Goal: Information Seeking & Learning: Learn about a topic

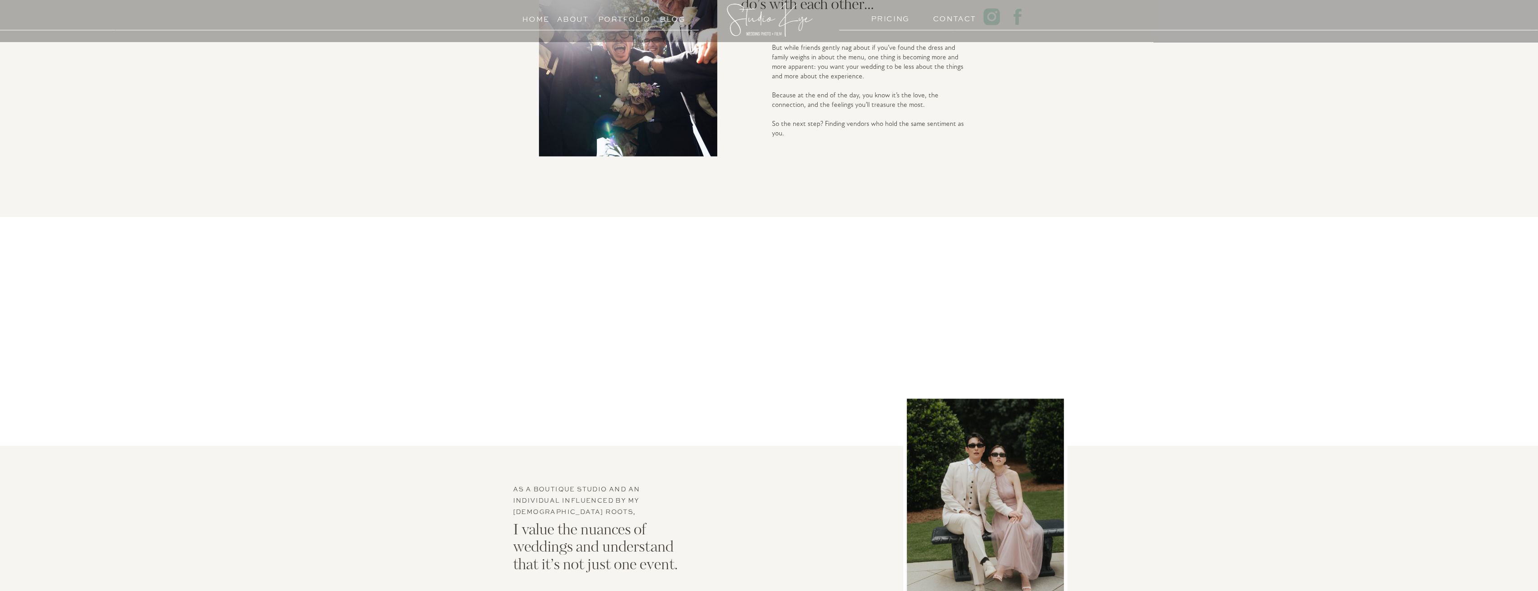
scroll to position [1358, 0]
click at [625, 18] on h3 "Portfolio" at bounding box center [618, 17] width 41 height 9
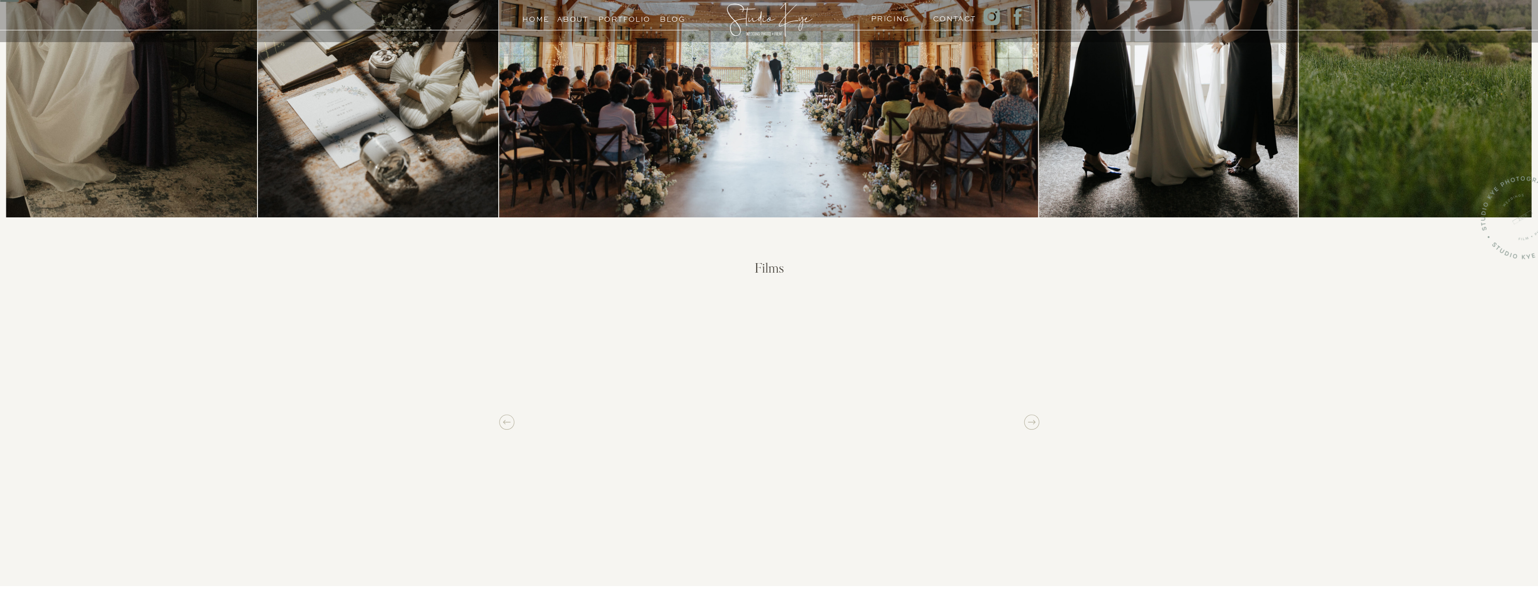
scroll to position [302, 0]
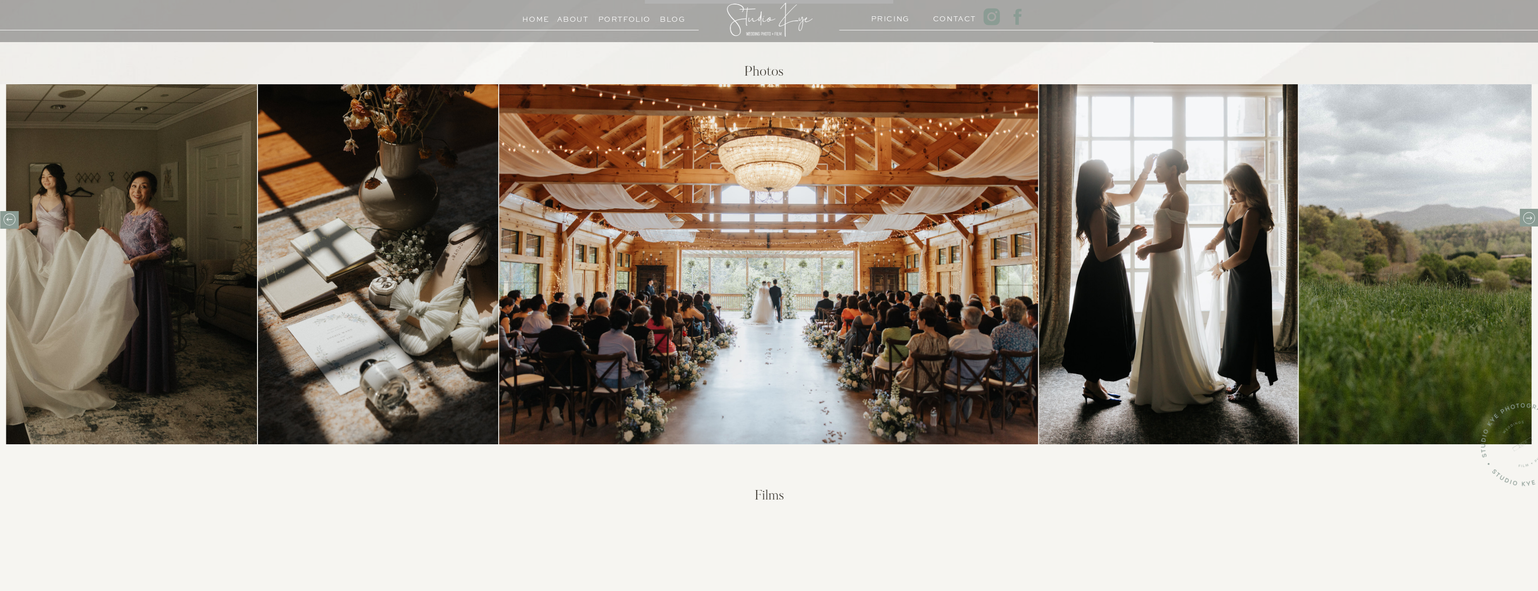
click at [1525, 218] on icon at bounding box center [1529, 218] width 14 height 14
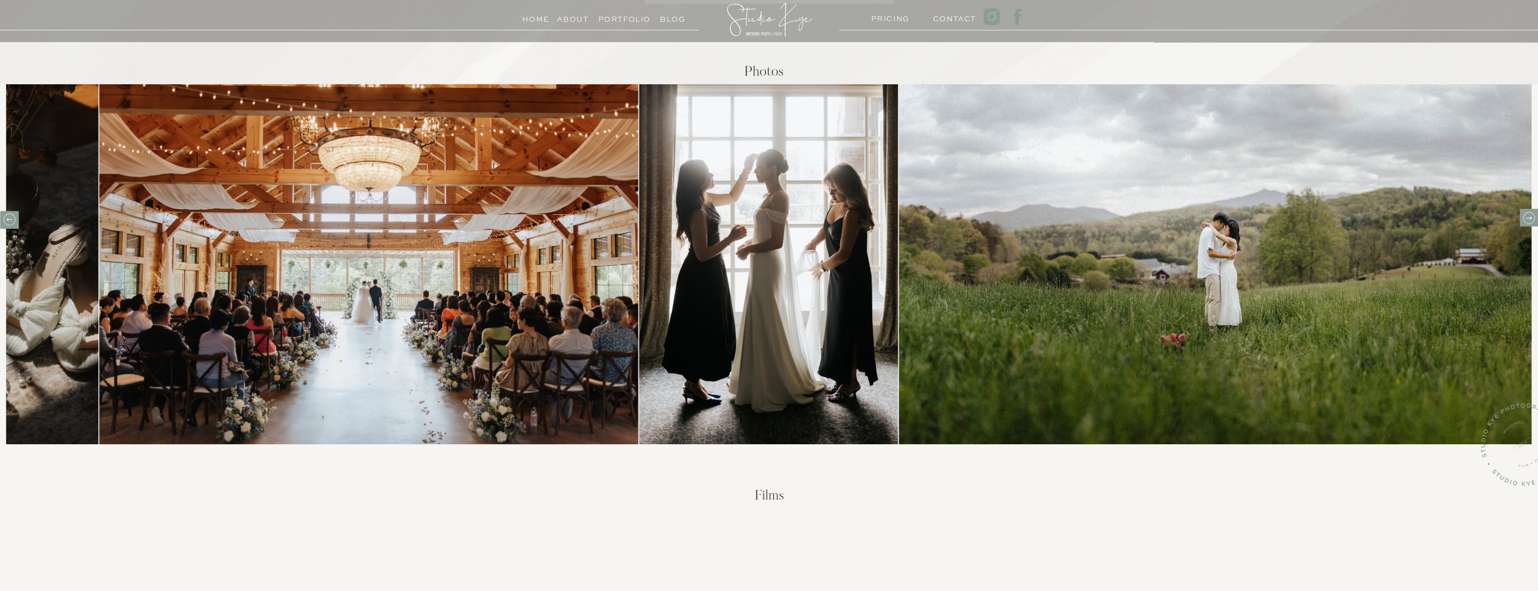
click at [1525, 218] on icon at bounding box center [1529, 218] width 14 height 14
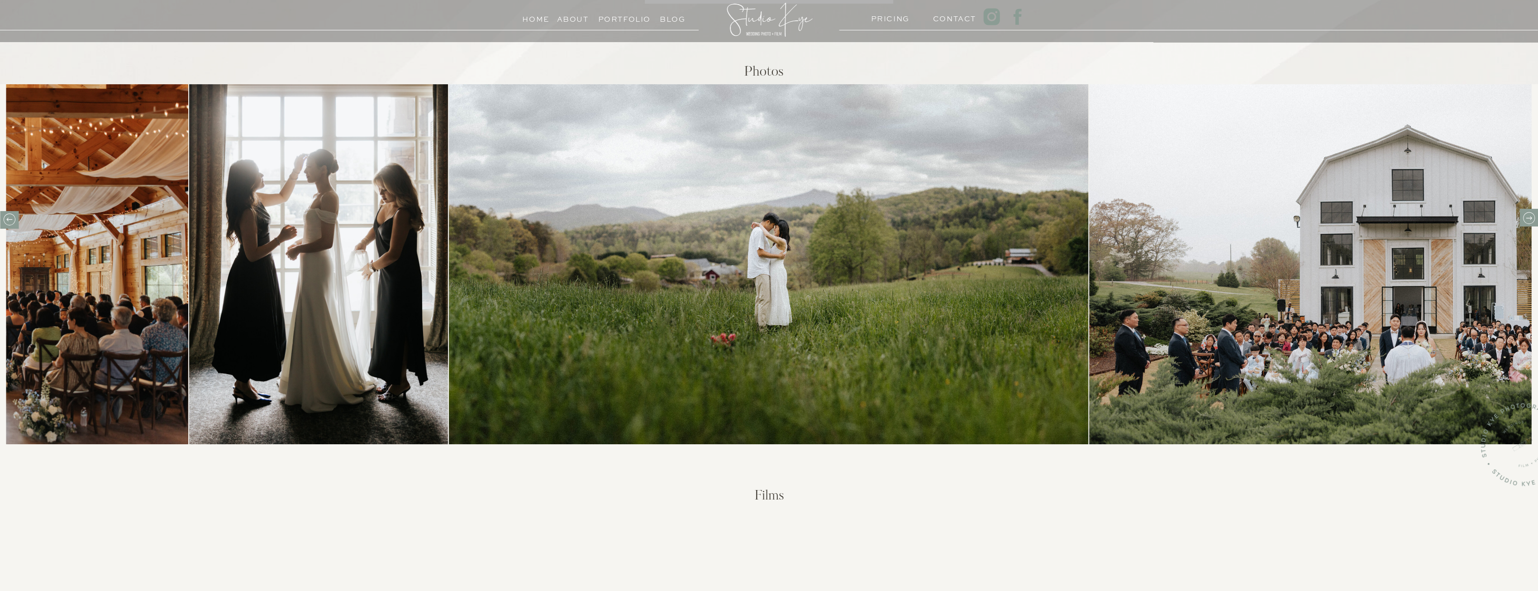
click at [824, 272] on img at bounding box center [768, 264] width 639 height 360
click at [1364, 281] on img at bounding box center [1408, 264] width 639 height 360
click at [1527, 220] on icon at bounding box center [1529, 218] width 14 height 14
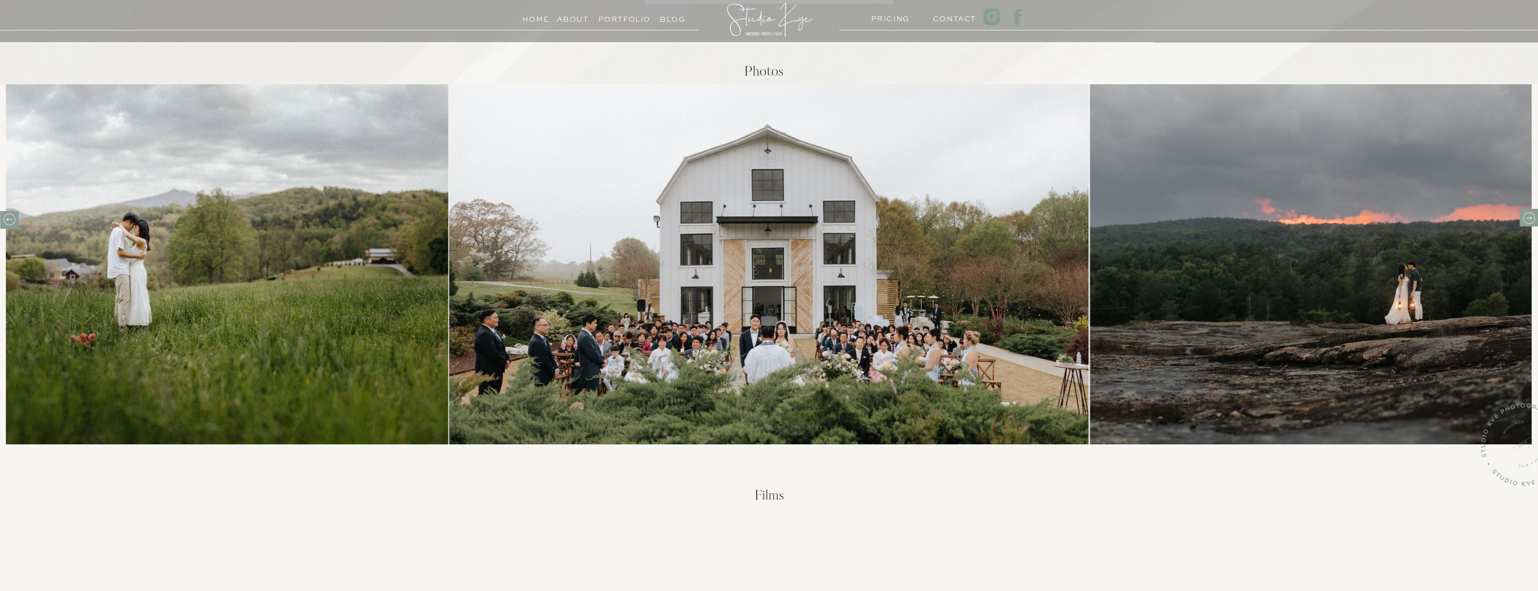
click at [1526, 219] on icon at bounding box center [1529, 218] width 14 height 14
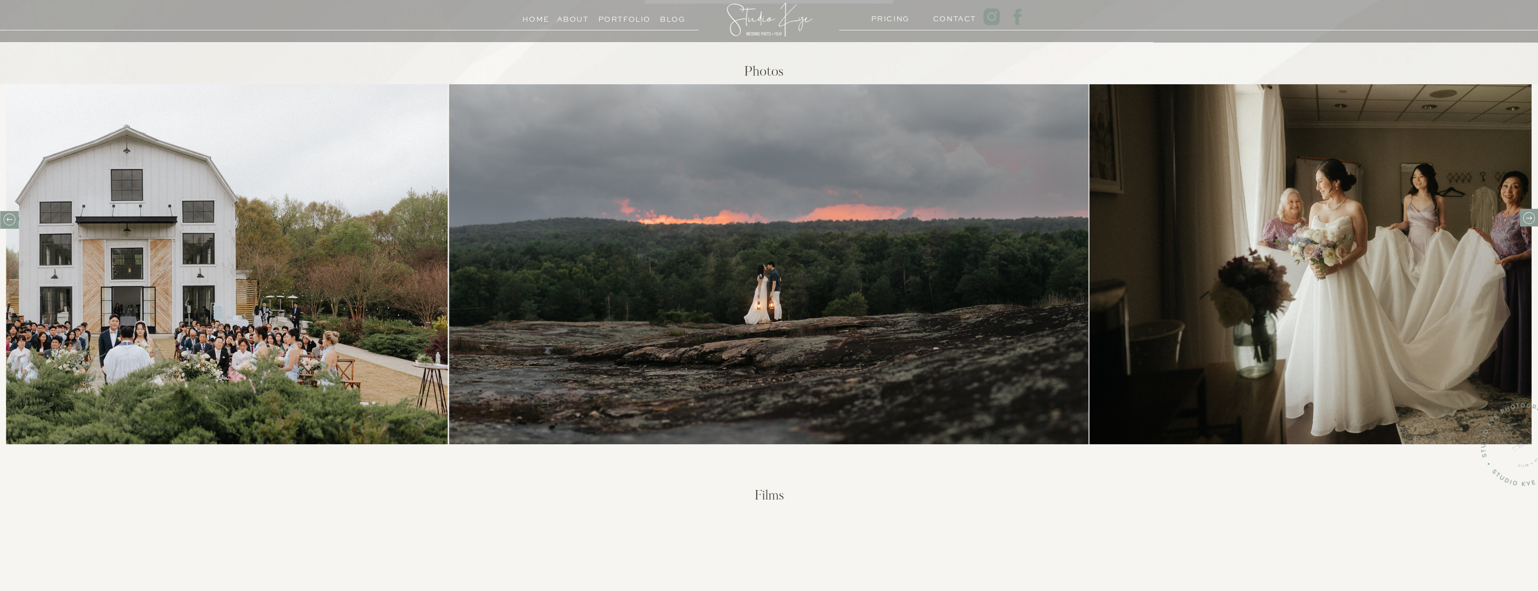
click at [1530, 217] on icon at bounding box center [1529, 218] width 14 height 14
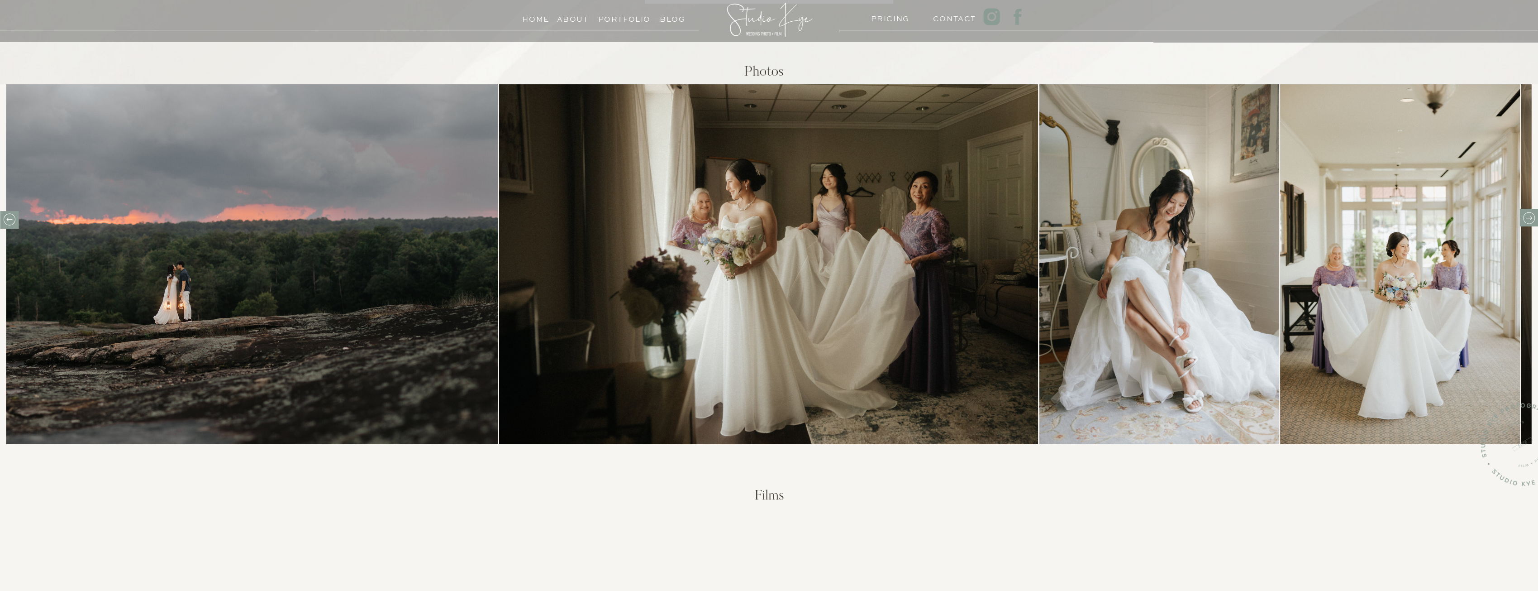
click at [1531, 213] on icon at bounding box center [1529, 218] width 14 height 14
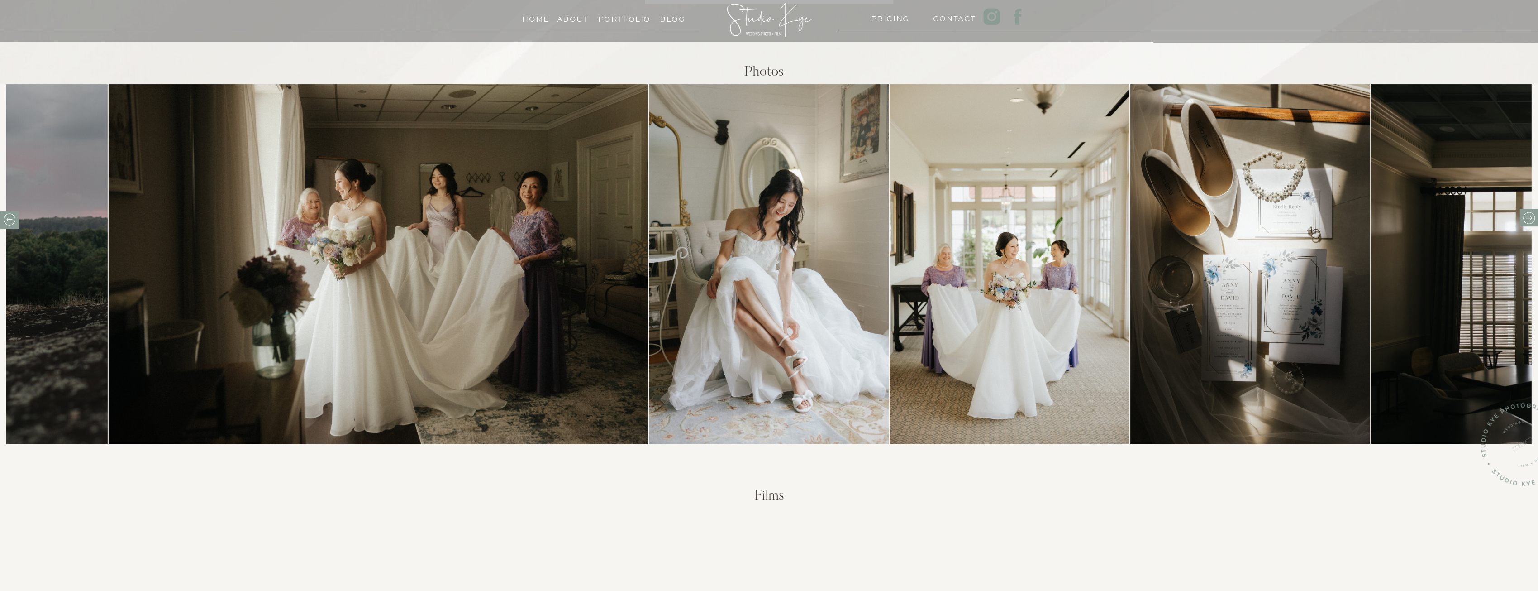
click at [1531, 213] on icon at bounding box center [1529, 218] width 14 height 14
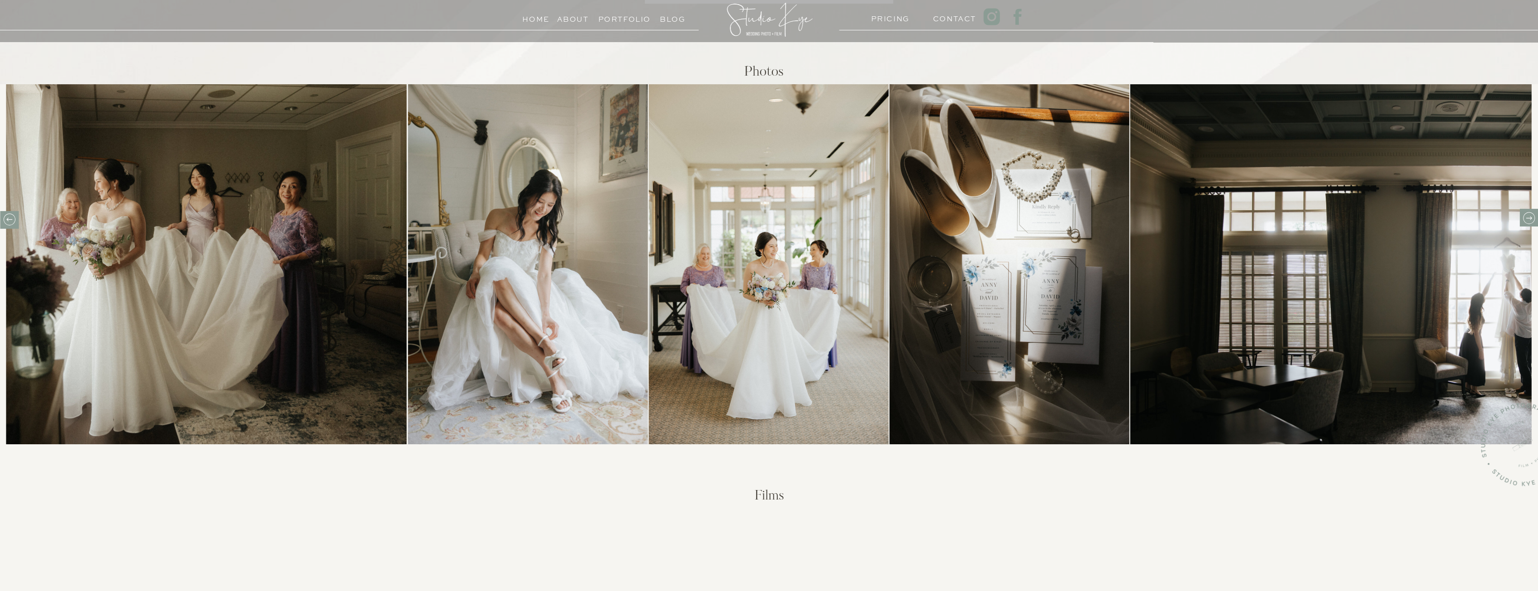
click at [1531, 213] on icon at bounding box center [1529, 218] width 14 height 14
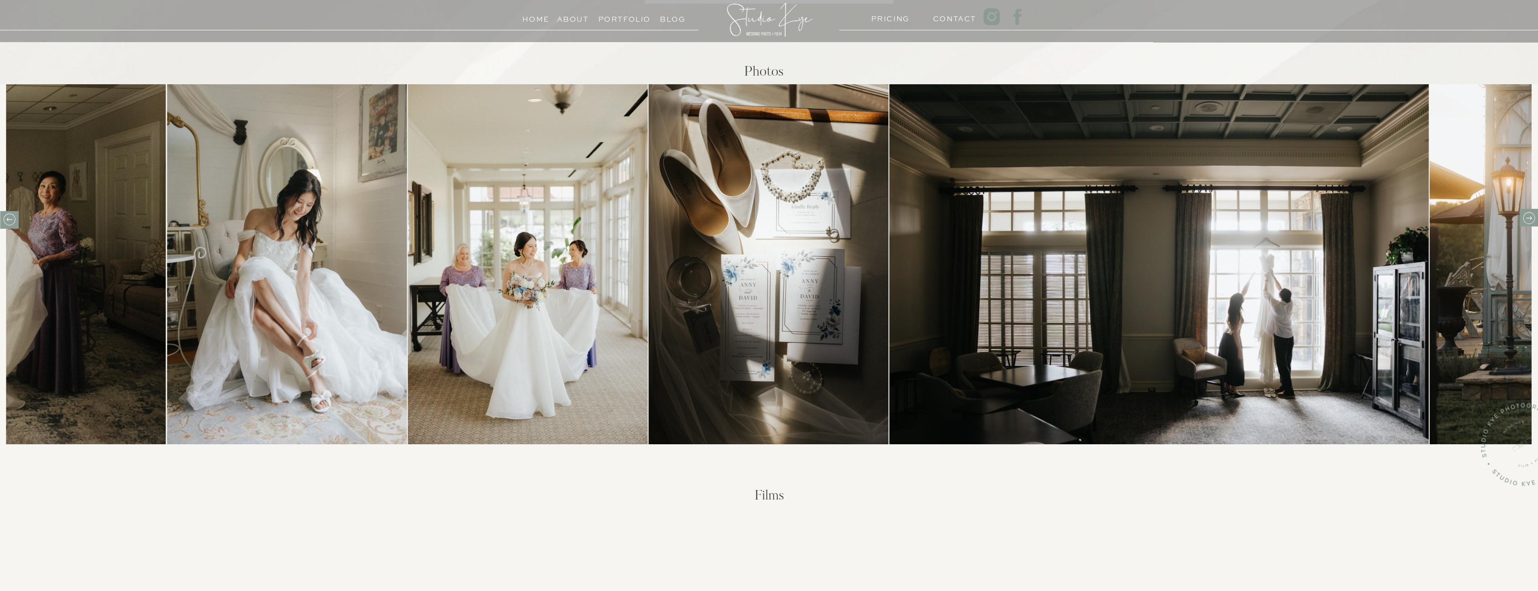
click at [1531, 213] on icon at bounding box center [1529, 218] width 14 height 14
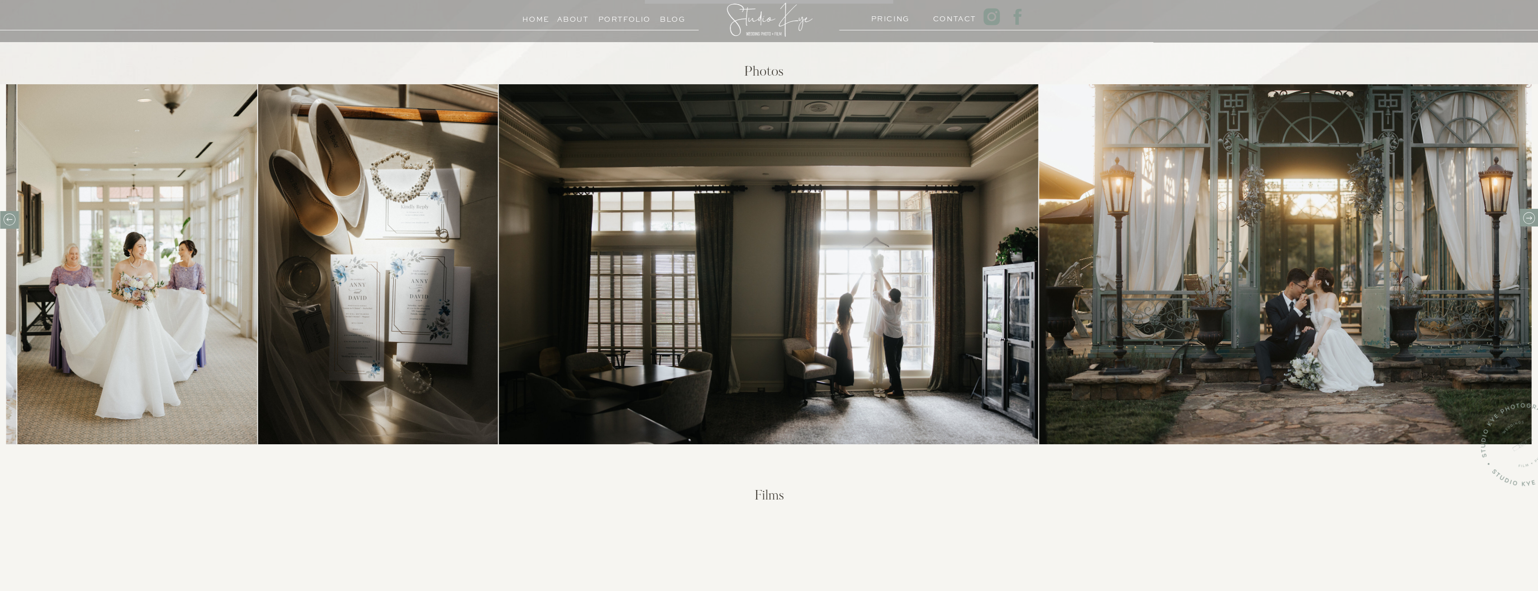
click at [1531, 213] on icon at bounding box center [1529, 218] width 14 height 14
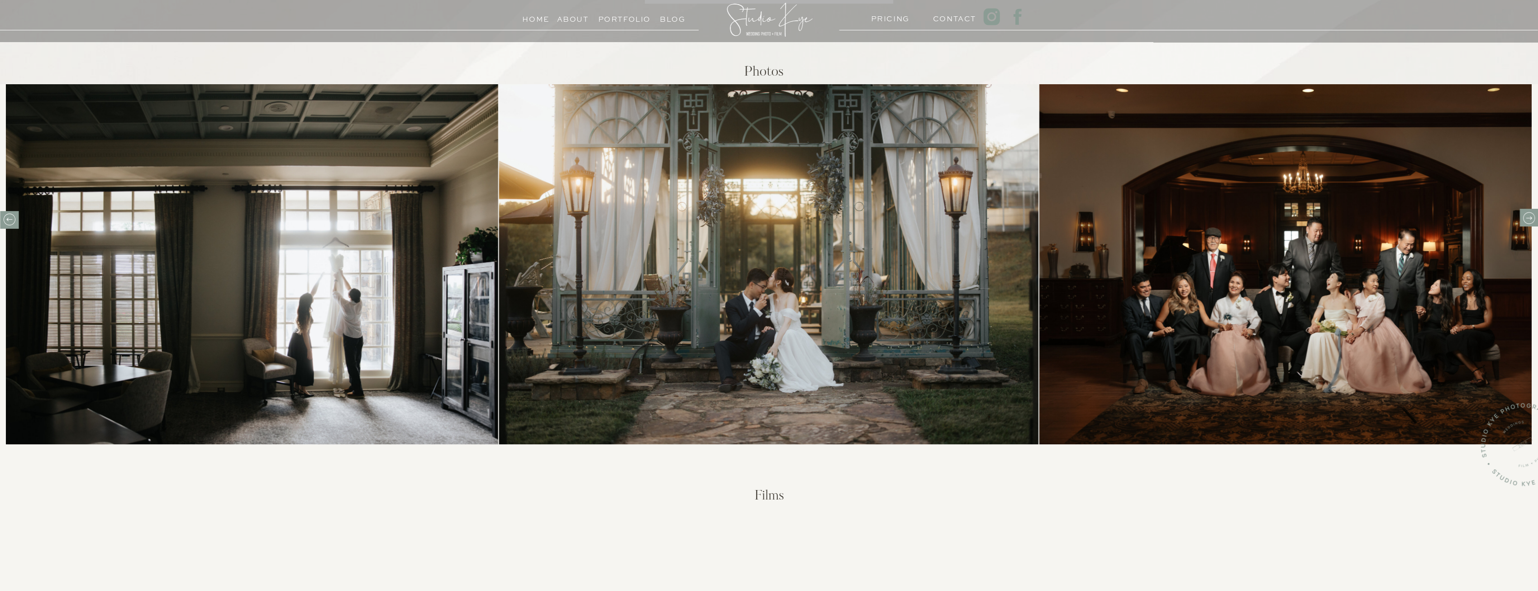
click at [1531, 214] on icon at bounding box center [1529, 218] width 14 height 14
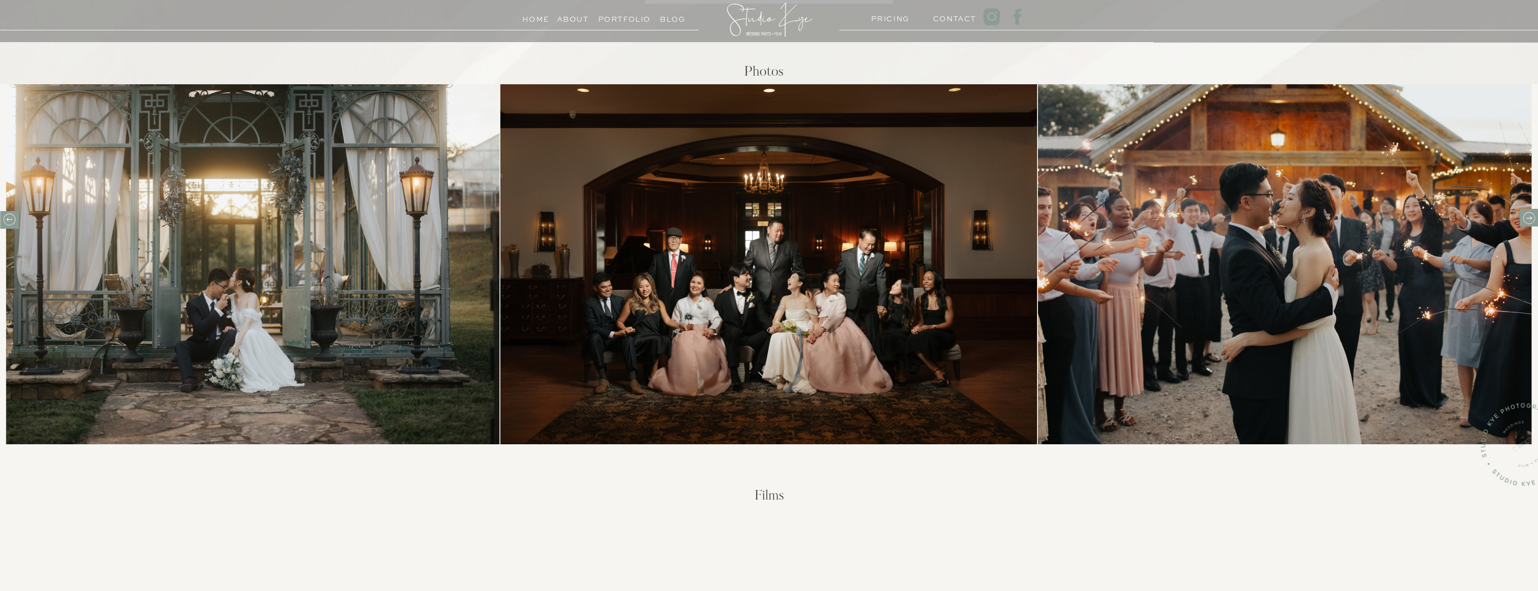
click at [1528, 215] on icon at bounding box center [1529, 218] width 14 height 14
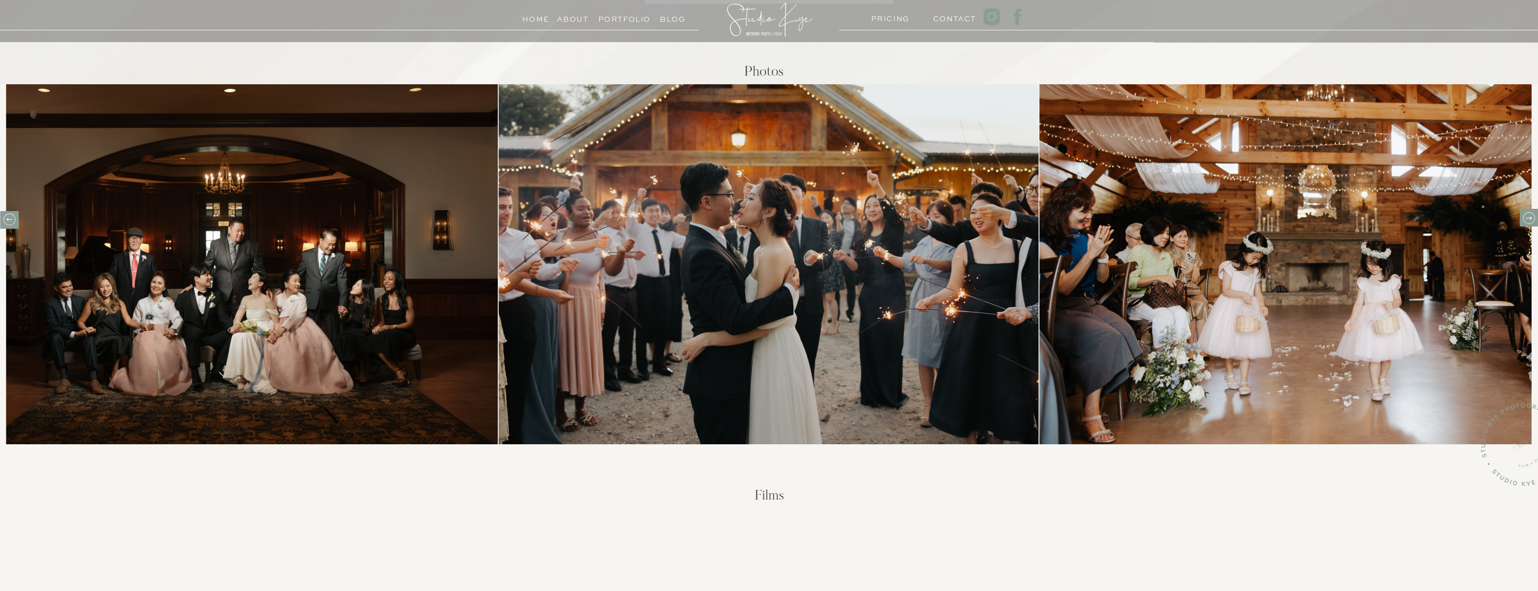
click at [1528, 215] on icon at bounding box center [1529, 218] width 14 height 14
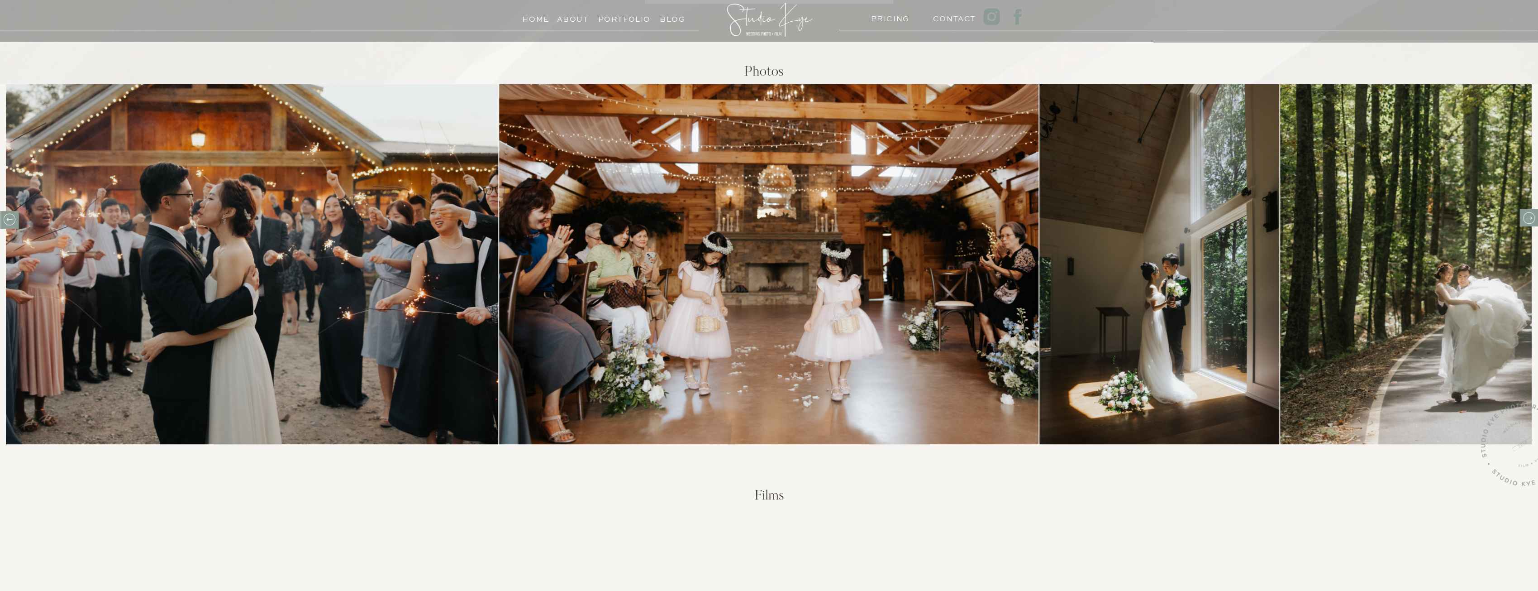
click at [1528, 215] on icon at bounding box center [1529, 218] width 14 height 14
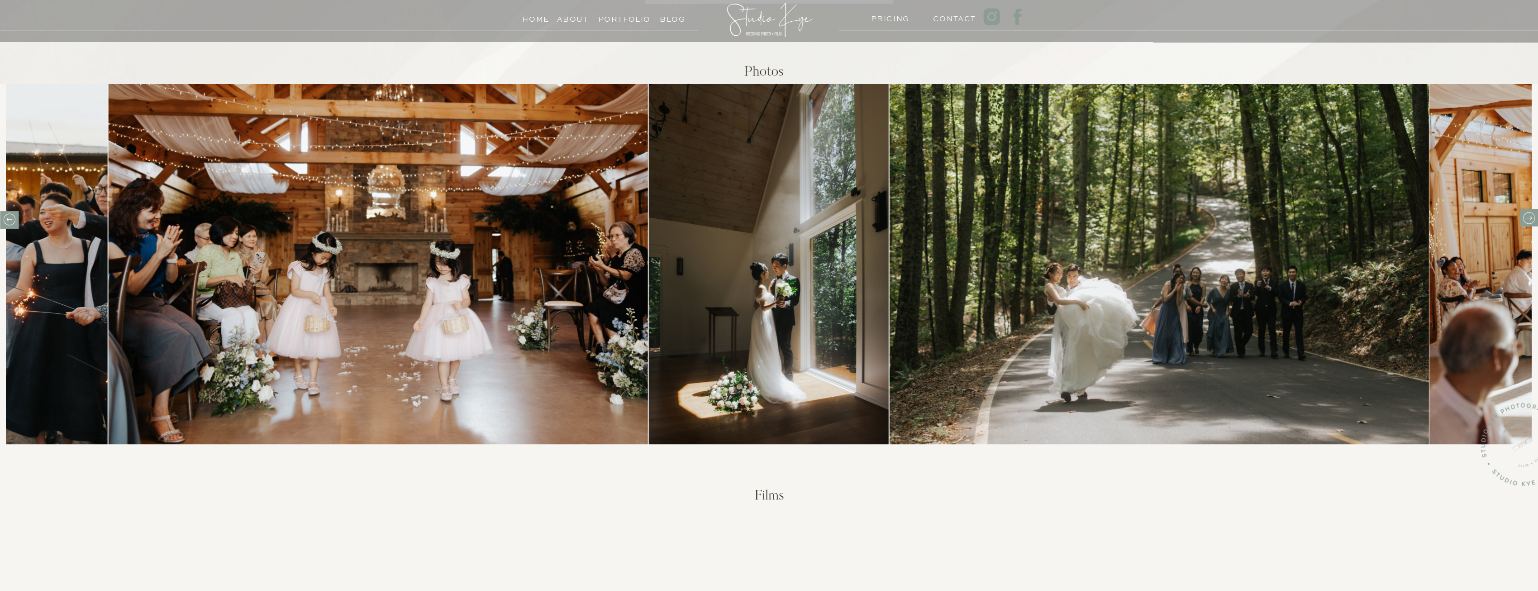
click at [1528, 215] on icon at bounding box center [1529, 218] width 14 height 14
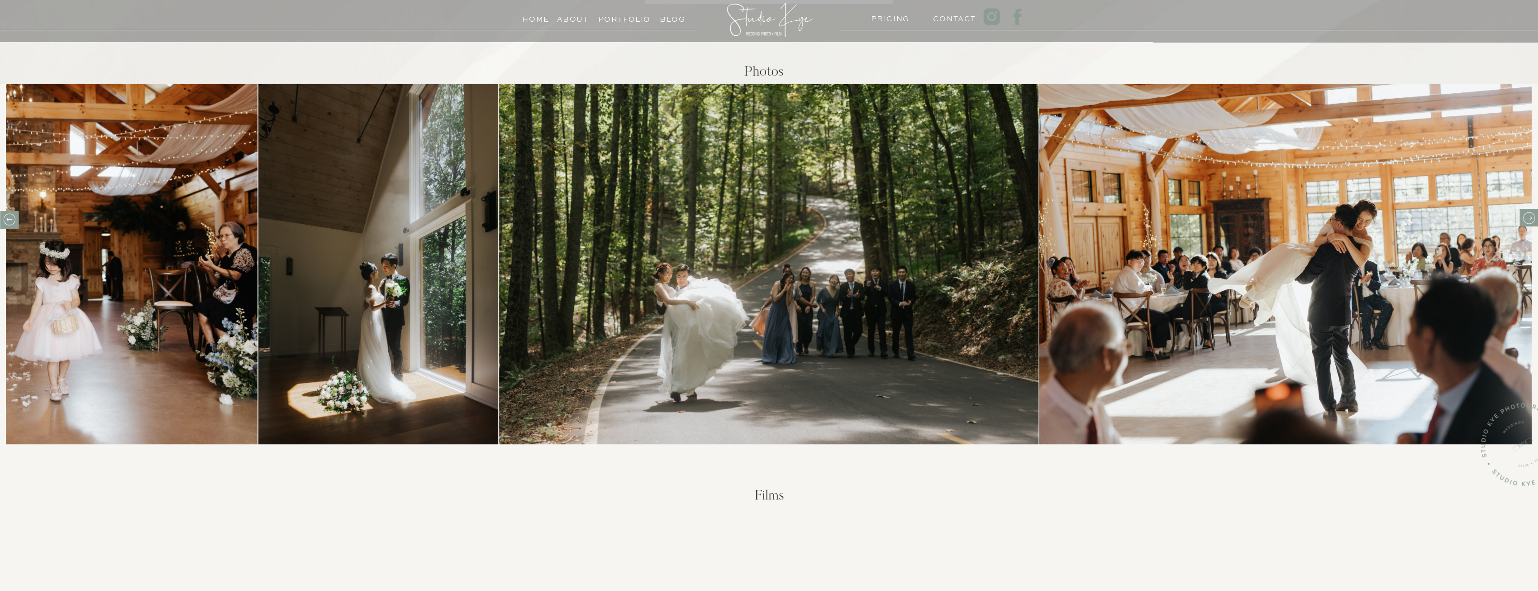
click at [1528, 215] on icon at bounding box center [1529, 218] width 14 height 14
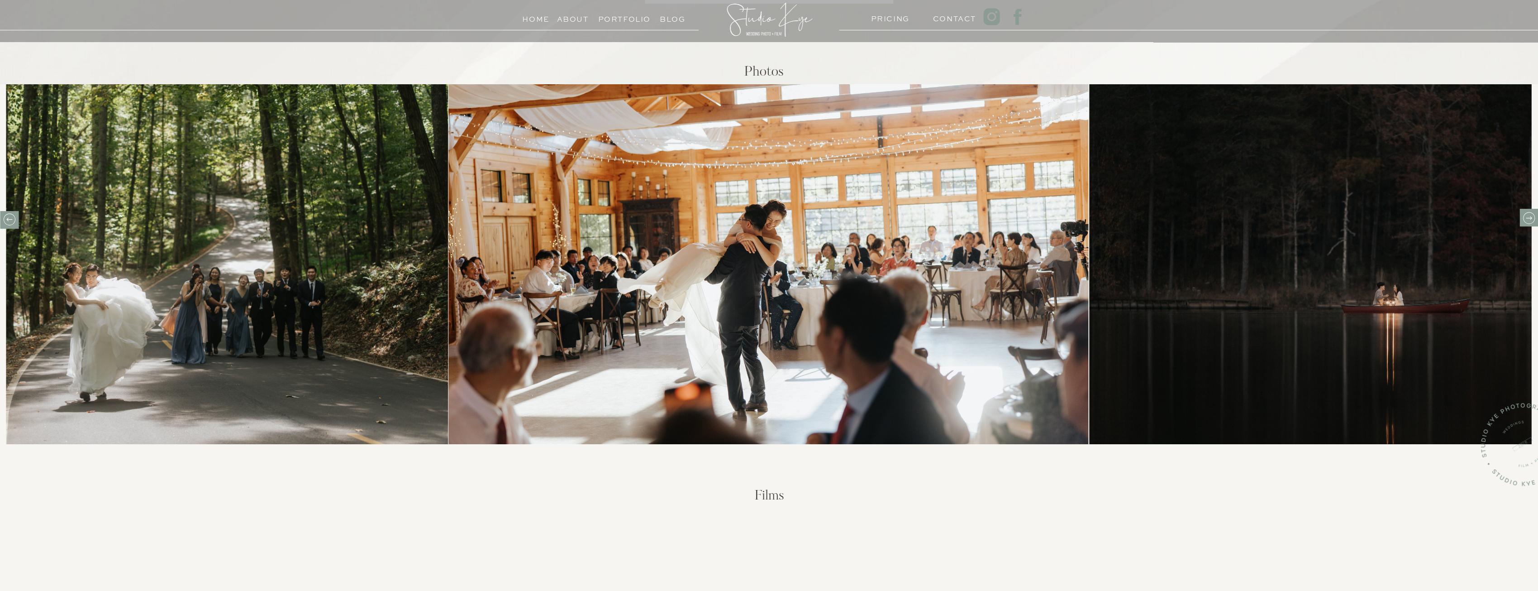
click at [1528, 215] on icon at bounding box center [1529, 218] width 14 height 14
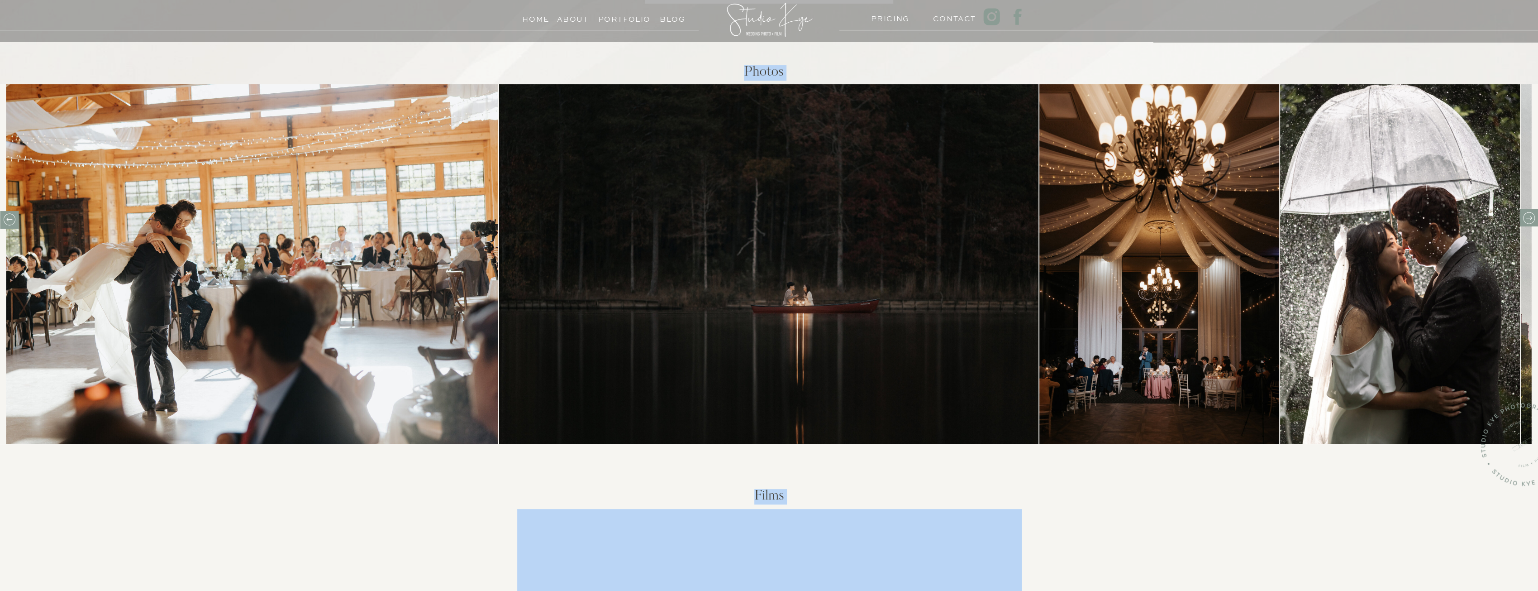
drag, startPoint x: 1528, startPoint y: 215, endPoint x: 1304, endPoint y: 540, distance: 394.8
click at [1304, 539] on div "Home About PRICING Contact Portfolio Blog Films Photos Reach out to us to start…" at bounding box center [769, 574] width 1538 height 1753
click at [1193, 512] on div "Home About PRICING Contact Portfolio Blog Films Photos Reach out to us to start…" at bounding box center [769, 574] width 1538 height 1753
